Goal: Transaction & Acquisition: Purchase product/service

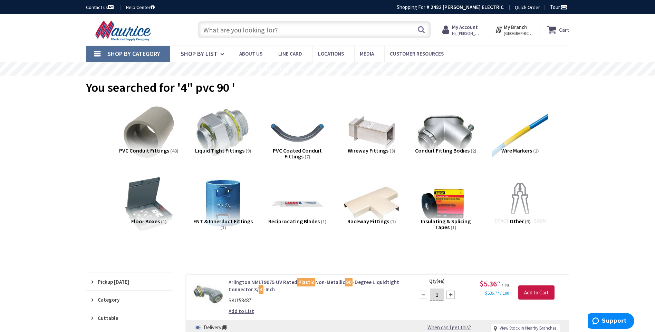
click at [271, 31] on input "text" at bounding box center [314, 29] width 233 height 17
type input "EASY AHB-160 60FT 120V AUTO HTG BND"
click at [421, 29] on button "Search" at bounding box center [421, 30] width 9 height 16
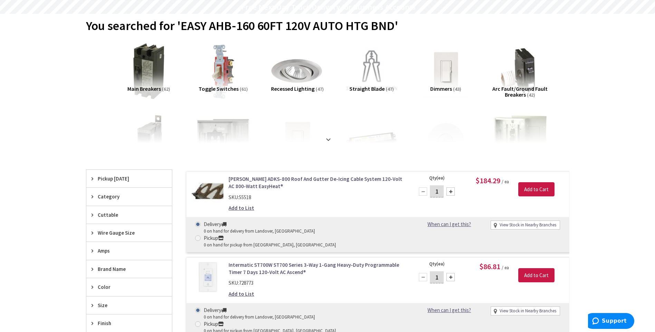
scroll to position [69, 0]
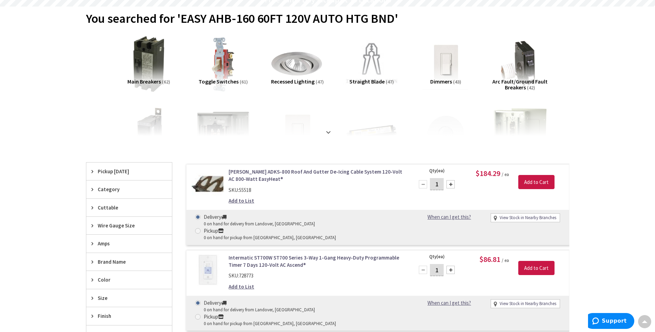
click at [248, 174] on link "[PERSON_NAME] ADKS-800 Roof And Gutter De-Icing Cable System 120-Volt AC 800-Wa…" at bounding box center [317, 175] width 176 height 15
